Goal: Task Accomplishment & Management: Use online tool/utility

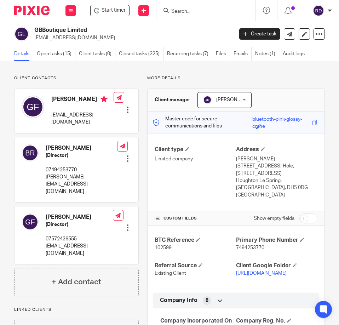
click at [179, 9] on input "Search" at bounding box center [203, 11] width 64 height 6
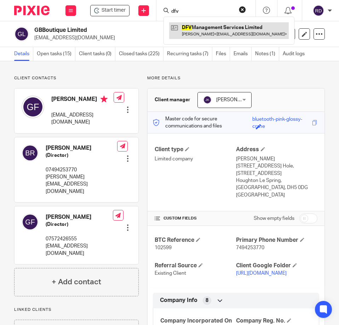
type input "dfv"
click at [210, 33] on link at bounding box center [229, 30] width 120 height 16
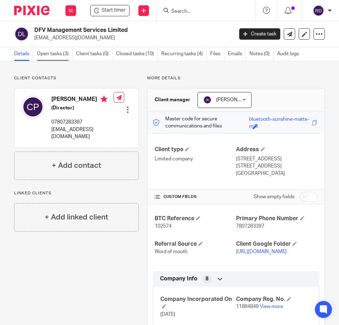
click at [66, 58] on link "Open tasks (3)" at bounding box center [55, 54] width 36 height 14
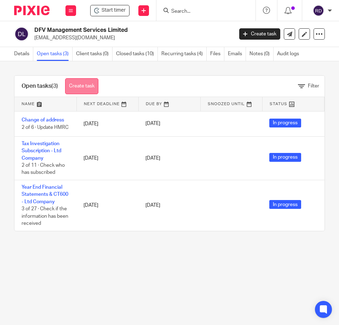
click at [80, 83] on link "Create task" at bounding box center [81, 86] width 33 height 16
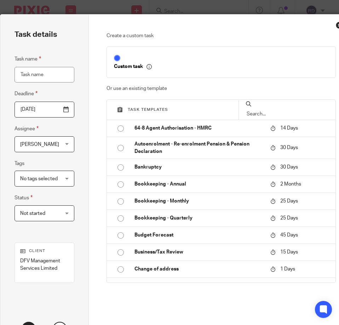
click at [53, 107] on input "[DATE]" at bounding box center [45, 110] width 60 height 16
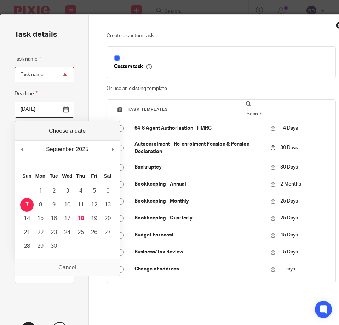
click at [51, 108] on input "2025-09-07" at bounding box center [45, 110] width 60 height 16
type input "2025-09-30"
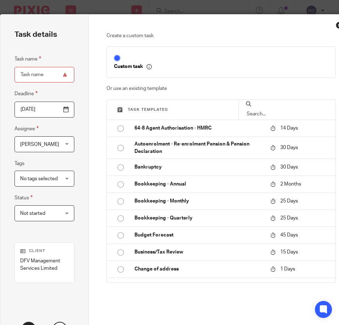
click at [50, 69] on input "Task name" at bounding box center [45, 75] width 60 height 16
click at [45, 67] on input "Task name" at bounding box center [45, 75] width 60 height 16
type input "B"
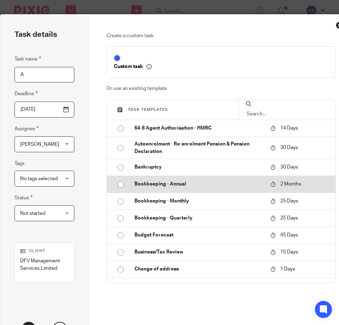
type input "A"
click at [165, 186] on p "Bookkeeping - Annual" at bounding box center [198, 183] width 129 height 7
type input "2025-11-18"
checkbox input "false"
radio input "true"
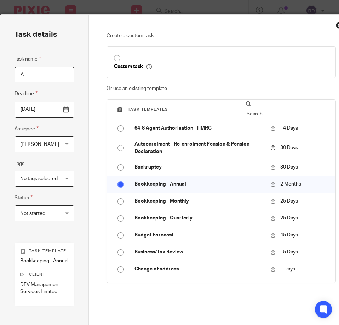
click at [50, 109] on input "2025-11-18" at bounding box center [45, 110] width 60 height 16
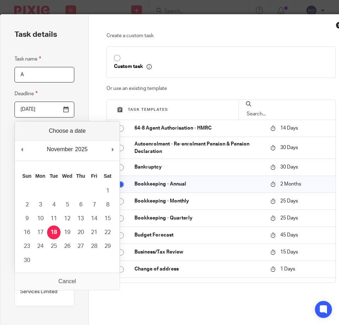
click at [17, 145] on div "November January February March April May June July August September October No…" at bounding box center [67, 150] width 105 height 20
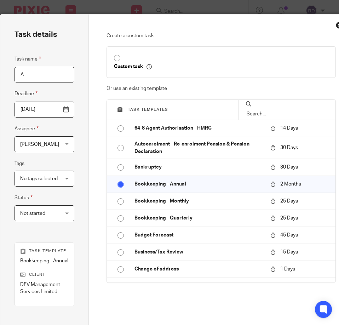
click at [56, 108] on input "2025-09-25" at bounding box center [45, 110] width 60 height 16
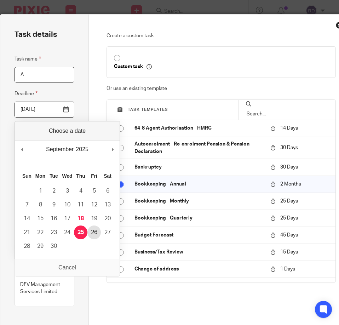
type input "2025-09-26"
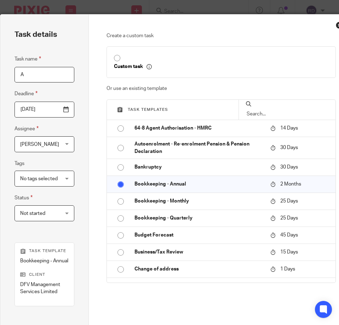
click at [82, 92] on div "Task details Task name A Deadline 2025-09-26 Assignee Regan Dent Regan Dent Cli…" at bounding box center [44, 199] width 88 height 368
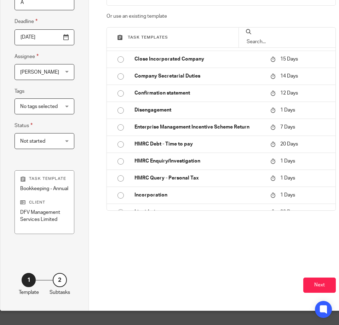
scroll to position [85, 0]
click at [321, 281] on button "Next" at bounding box center [319, 284] width 33 height 15
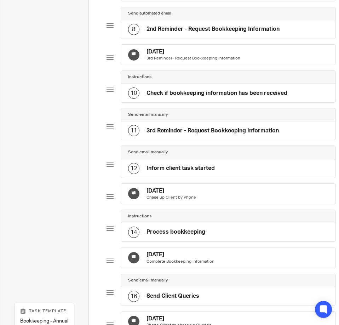
scroll to position [456, 0]
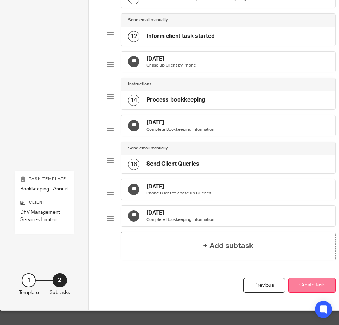
click at [315, 279] on button "Create task" at bounding box center [311, 285] width 47 height 15
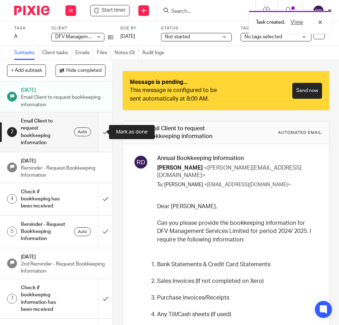
click at [98, 129] on input "submit" at bounding box center [56, 131] width 112 height 39
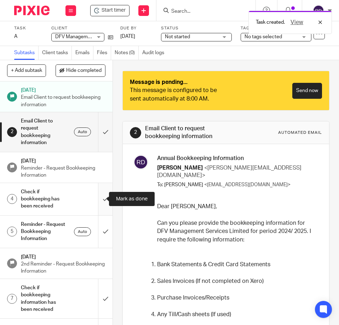
click at [99, 201] on input "submit" at bounding box center [56, 199] width 112 height 32
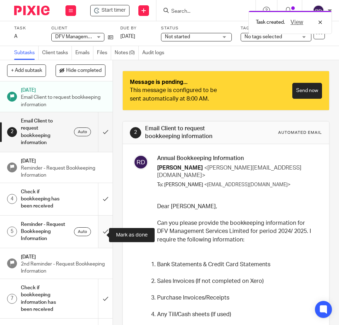
click at [93, 230] on input "submit" at bounding box center [56, 231] width 112 height 32
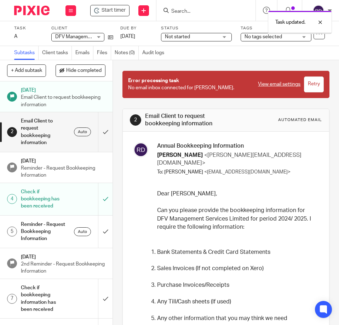
scroll to position [94, 0]
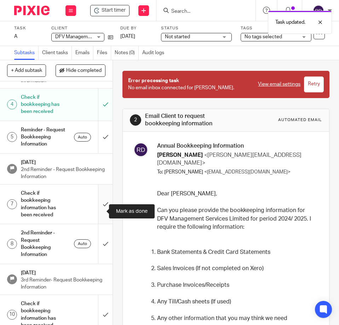
click at [96, 210] on input "submit" at bounding box center [56, 203] width 112 height 39
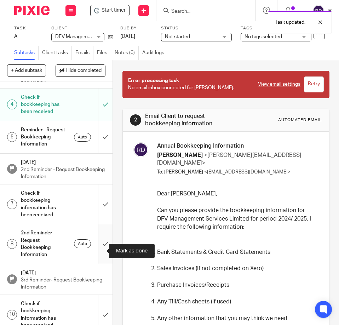
click at [97, 255] on input "submit" at bounding box center [56, 243] width 112 height 39
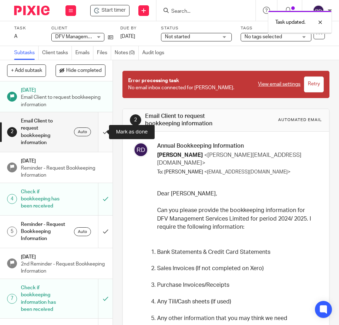
click at [94, 132] on input "submit" at bounding box center [56, 131] width 112 height 39
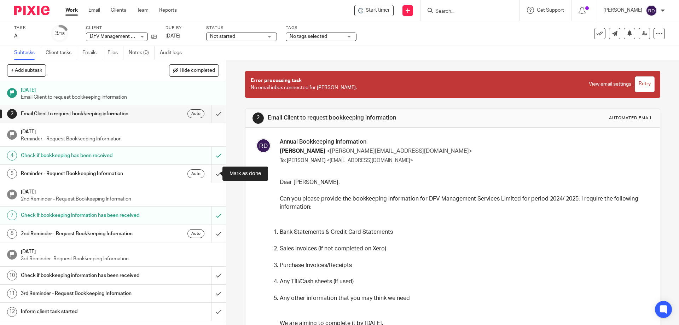
click at [209, 172] on input "submit" at bounding box center [113, 174] width 226 height 18
click at [118, 52] on link "Files" at bounding box center [116, 53] width 16 height 14
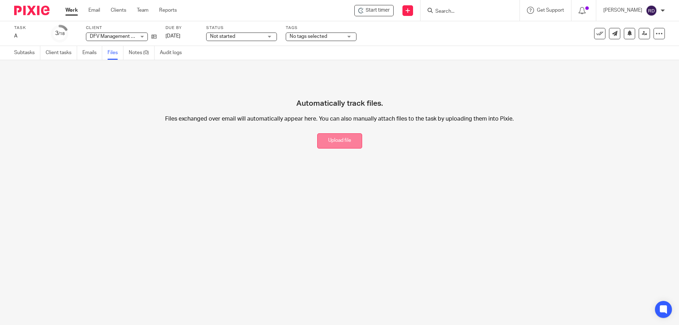
click at [347, 148] on button "Upload file" at bounding box center [339, 140] width 45 height 15
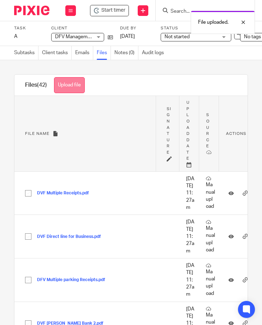
click at [73, 86] on button "Upload file" at bounding box center [69, 85] width 31 height 16
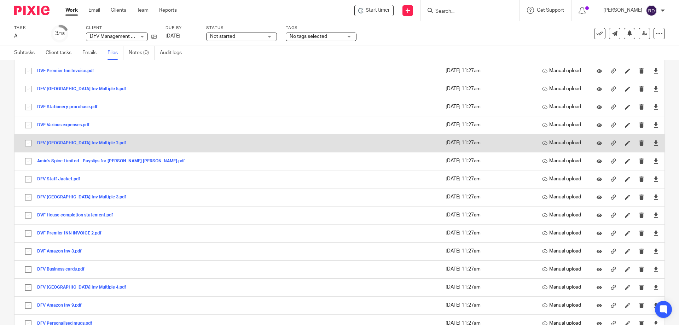
scroll to position [472, 0]
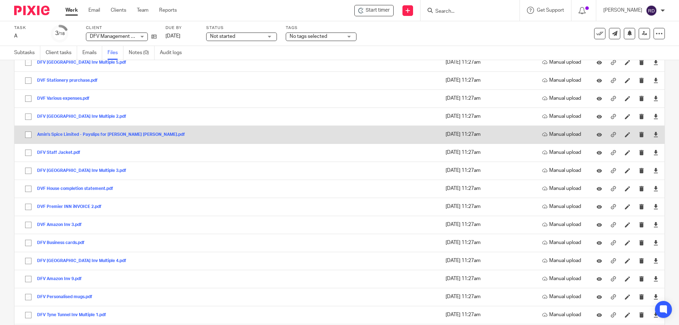
click at [26, 135] on input "checkbox" at bounding box center [28, 134] width 13 height 13
checkbox input "true"
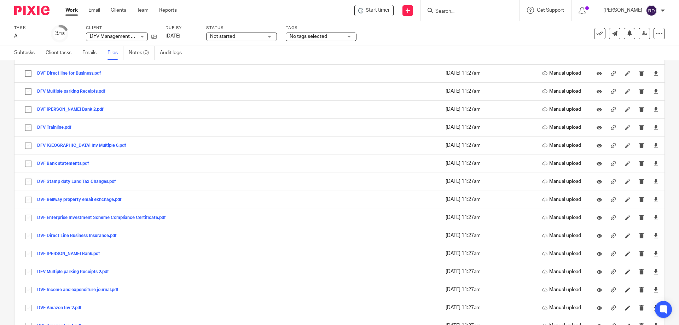
scroll to position [0, 0]
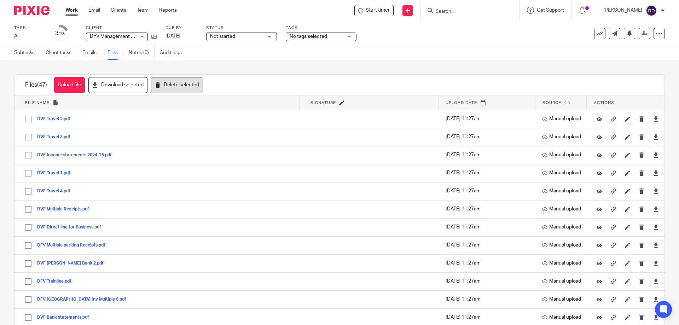
click at [177, 82] on button "Delete selected" at bounding box center [177, 85] width 52 height 16
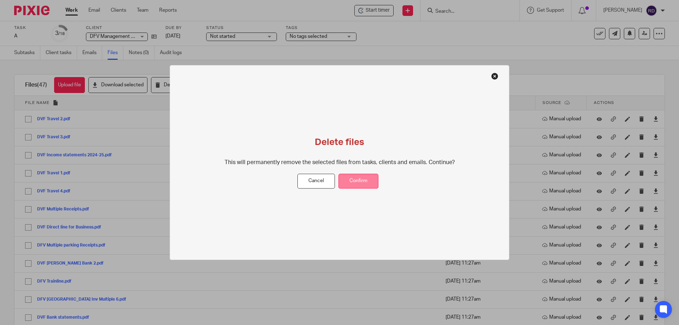
click at [177, 189] on button "Confirm" at bounding box center [359, 181] width 40 height 15
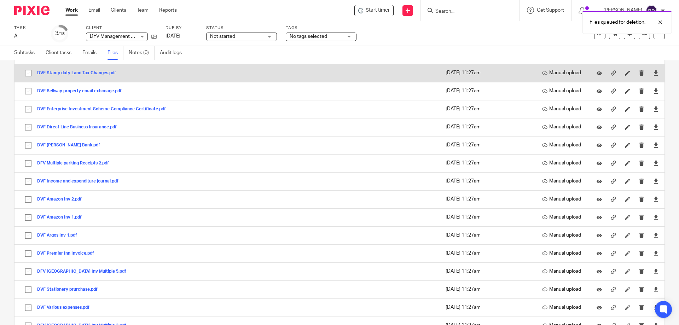
scroll to position [283, 0]
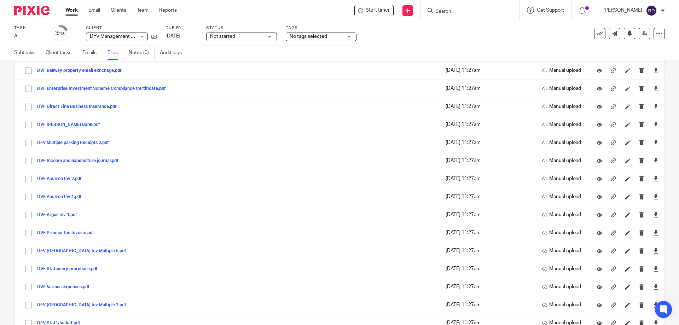
click at [177, 14] on input "Search" at bounding box center [467, 11] width 64 height 6
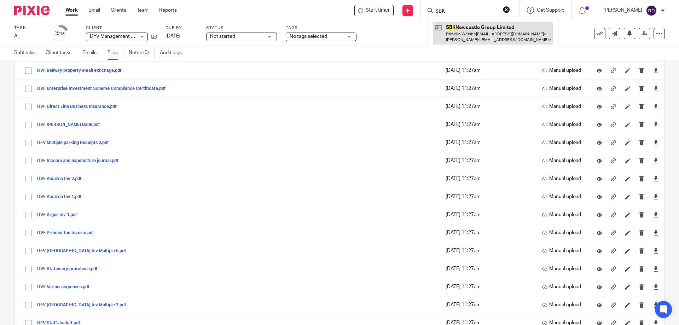
type input "SBK"
click at [177, 33] on link at bounding box center [493, 33] width 120 height 22
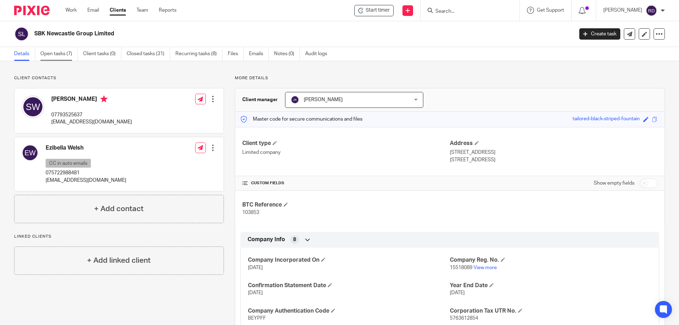
click at [63, 52] on link "Open tasks (7)" at bounding box center [58, 54] width 37 height 14
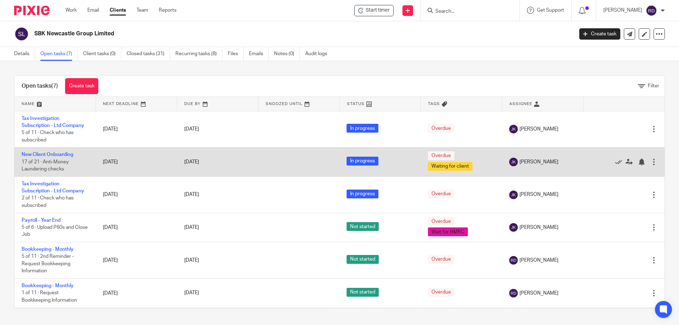
scroll to position [29, 0]
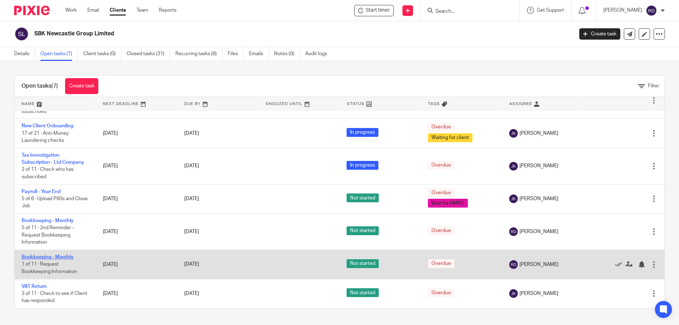
click at [51, 255] on link "Bookkeeping - Monthly" at bounding box center [48, 257] width 52 height 5
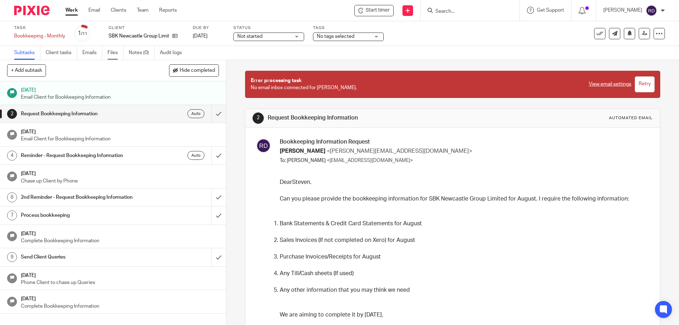
click at [110, 53] on link "Files" at bounding box center [116, 53] width 16 height 14
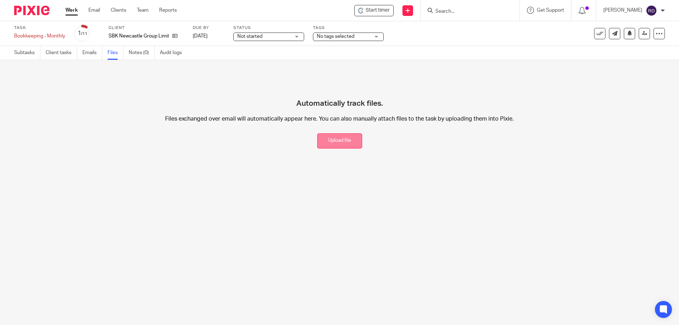
click at [339, 135] on button "Upload file" at bounding box center [339, 140] width 45 height 15
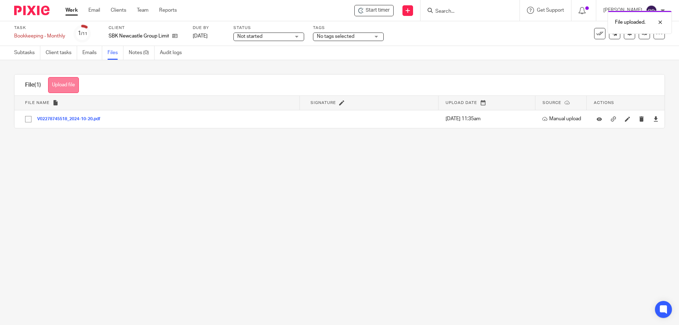
click at [68, 85] on button "Upload file" at bounding box center [63, 85] width 31 height 16
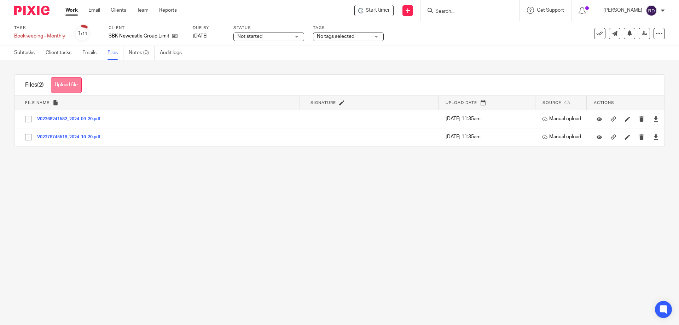
click at [68, 91] on button "Upload file" at bounding box center [66, 85] width 31 height 16
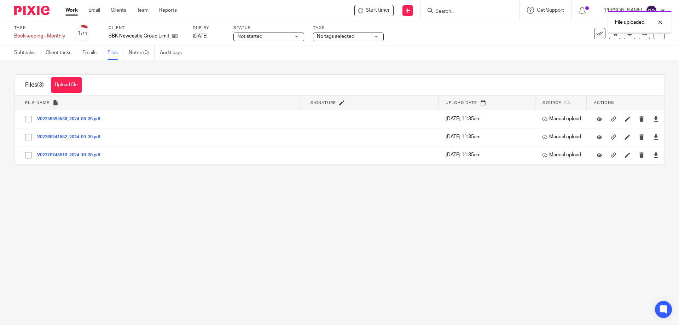
click at [74, 86] on button "Upload file" at bounding box center [66, 85] width 31 height 16
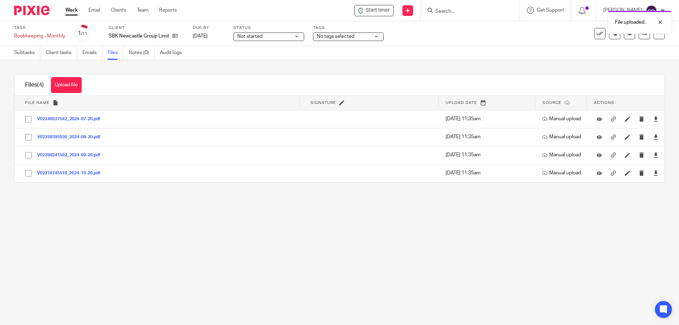
drag, startPoint x: 76, startPoint y: 87, endPoint x: 80, endPoint y: 87, distance: 3.9
click at [76, 87] on button "Upload file" at bounding box center [66, 85] width 31 height 16
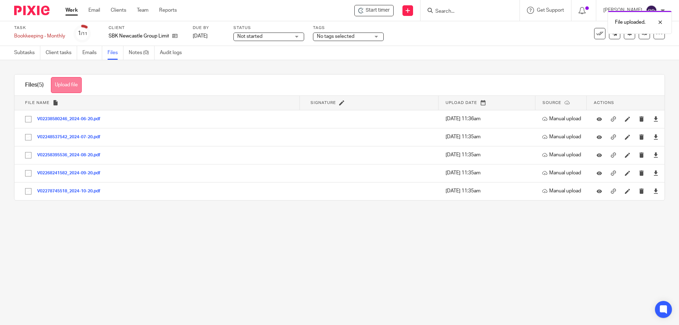
click at [64, 83] on button "Upload file" at bounding box center [66, 85] width 31 height 16
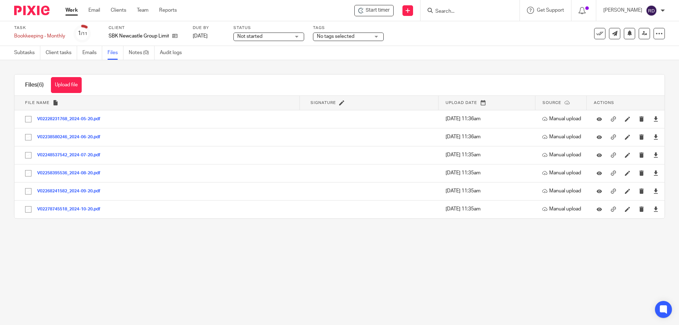
drag, startPoint x: 67, startPoint y: 82, endPoint x: 105, endPoint y: 82, distance: 38.9
click at [67, 82] on button "Upload file" at bounding box center [66, 85] width 31 height 16
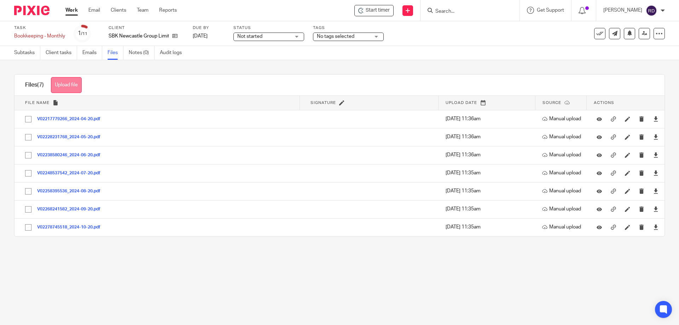
click at [65, 85] on button "Upload file" at bounding box center [66, 85] width 31 height 16
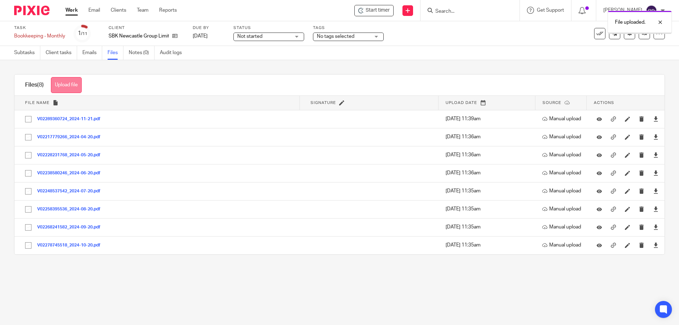
click at [61, 81] on button "Upload file" at bounding box center [66, 85] width 31 height 16
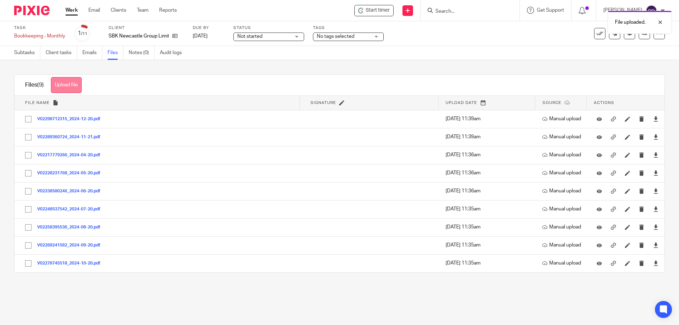
click at [75, 82] on button "Upload file" at bounding box center [66, 85] width 31 height 16
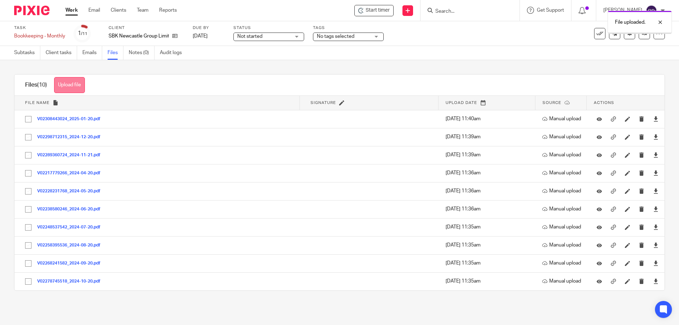
drag, startPoint x: 0, startPoint y: 0, endPoint x: 65, endPoint y: 84, distance: 106.6
click at [65, 84] on button "Upload file" at bounding box center [69, 85] width 31 height 16
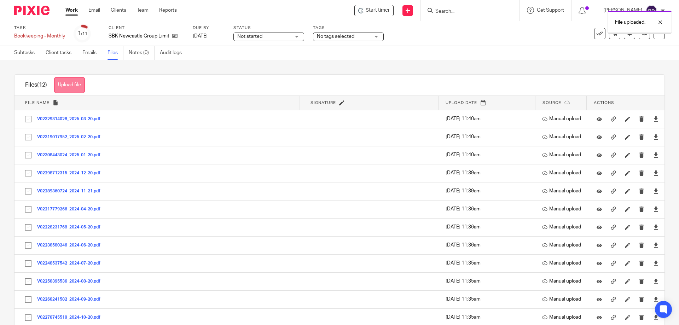
click at [67, 82] on button "Upload file" at bounding box center [69, 85] width 31 height 16
click at [69, 76] on div "Files (13) Upload file Download selected Delete selected" at bounding box center [55, 85] width 81 height 21
drag, startPoint x: 81, startPoint y: 86, endPoint x: 125, endPoint y: 86, distance: 43.9
click at [81, 86] on button "Upload file" at bounding box center [69, 85] width 31 height 16
click at [57, 82] on button "Upload file" at bounding box center [69, 85] width 31 height 16
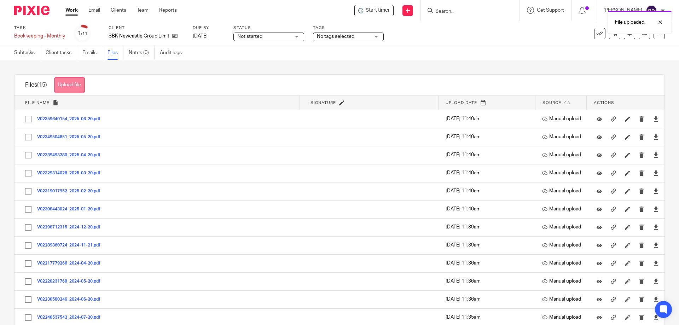
click at [78, 85] on button "Upload file" at bounding box center [69, 85] width 31 height 16
click at [77, 82] on button "Upload file" at bounding box center [69, 85] width 31 height 16
drag, startPoint x: 70, startPoint y: 85, endPoint x: 79, endPoint y: 84, distance: 9.6
click at [70, 84] on button "Upload file" at bounding box center [69, 85] width 31 height 16
click at [70, 87] on button "Upload file" at bounding box center [69, 85] width 31 height 16
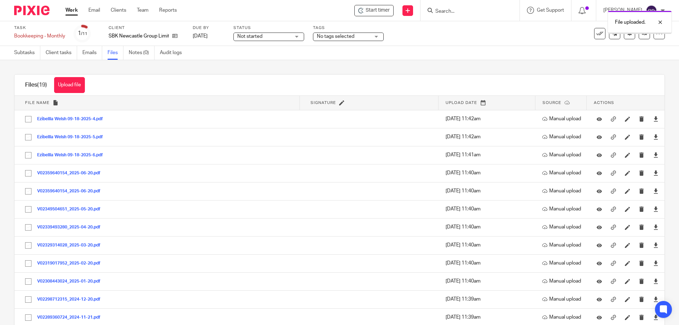
click at [81, 94] on div "Files (19) Upload file Download selected Delete selected" at bounding box center [55, 85] width 81 height 21
click at [87, 88] on div "Files (19) Upload file Download selected Delete selected" at bounding box center [55, 85] width 81 height 21
click at [79, 85] on button "Upload file" at bounding box center [69, 85] width 31 height 16
click at [73, 81] on button "Upload file" at bounding box center [69, 85] width 31 height 16
click at [74, 83] on button "Upload file" at bounding box center [69, 85] width 31 height 16
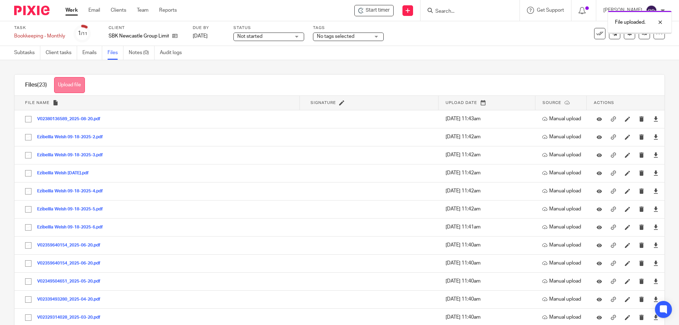
click at [70, 80] on button "Upload file" at bounding box center [69, 85] width 31 height 16
click at [81, 79] on button "Upload file" at bounding box center [69, 85] width 31 height 16
click at [86, 75] on div "Files (25) Upload file Download selected Delete selected" at bounding box center [55, 85] width 81 height 21
click at [76, 85] on button "Upload file" at bounding box center [69, 85] width 31 height 16
click at [70, 84] on button "Upload file" at bounding box center [69, 85] width 31 height 16
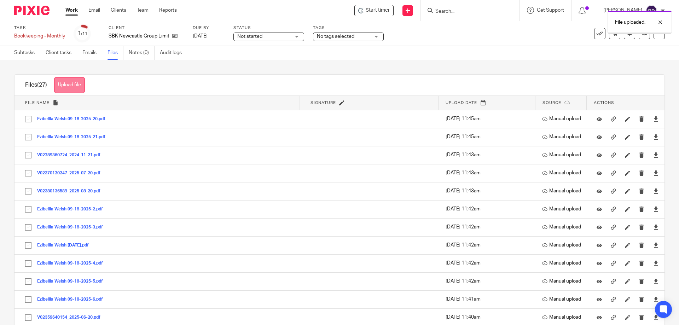
click at [80, 87] on button "Upload file" at bounding box center [69, 85] width 31 height 16
click at [79, 78] on button "Upload file" at bounding box center [69, 85] width 31 height 16
drag, startPoint x: 70, startPoint y: 82, endPoint x: 74, endPoint y: 79, distance: 4.3
click at [70, 82] on button "Upload file" at bounding box center [69, 85] width 31 height 16
drag, startPoint x: 67, startPoint y: 85, endPoint x: 75, endPoint y: 85, distance: 8.5
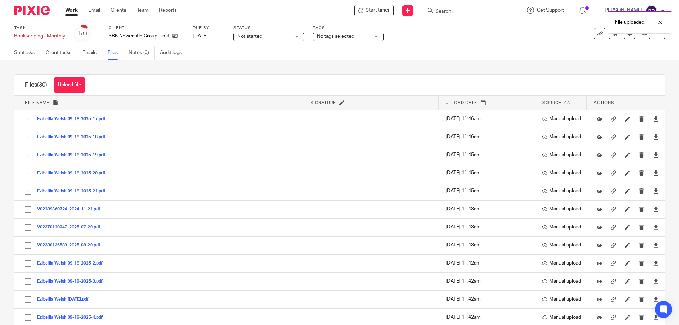
click at [67, 85] on button "Upload file" at bounding box center [69, 85] width 31 height 16
click at [70, 86] on button "Upload file" at bounding box center [69, 85] width 31 height 16
click at [76, 84] on button "Upload file" at bounding box center [69, 85] width 31 height 16
click at [67, 77] on button "Upload file" at bounding box center [69, 85] width 31 height 16
click at [77, 83] on button "Upload file" at bounding box center [69, 85] width 31 height 16
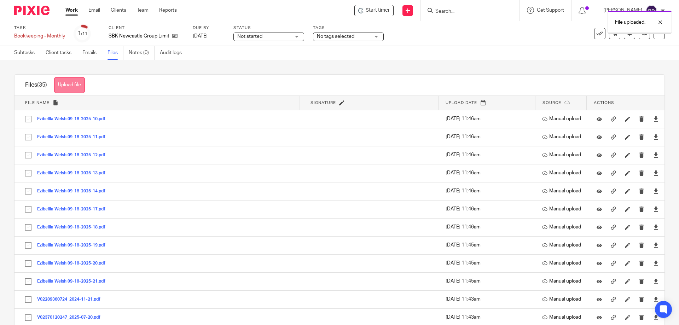
click at [83, 85] on button "Upload file" at bounding box center [69, 85] width 31 height 16
click at [76, 79] on button "Upload file" at bounding box center [69, 85] width 31 height 16
click at [65, 82] on button "Upload file" at bounding box center [69, 85] width 31 height 16
click at [73, 83] on button "Upload file" at bounding box center [69, 85] width 31 height 16
